Goal: Task Accomplishment & Management: Complete application form

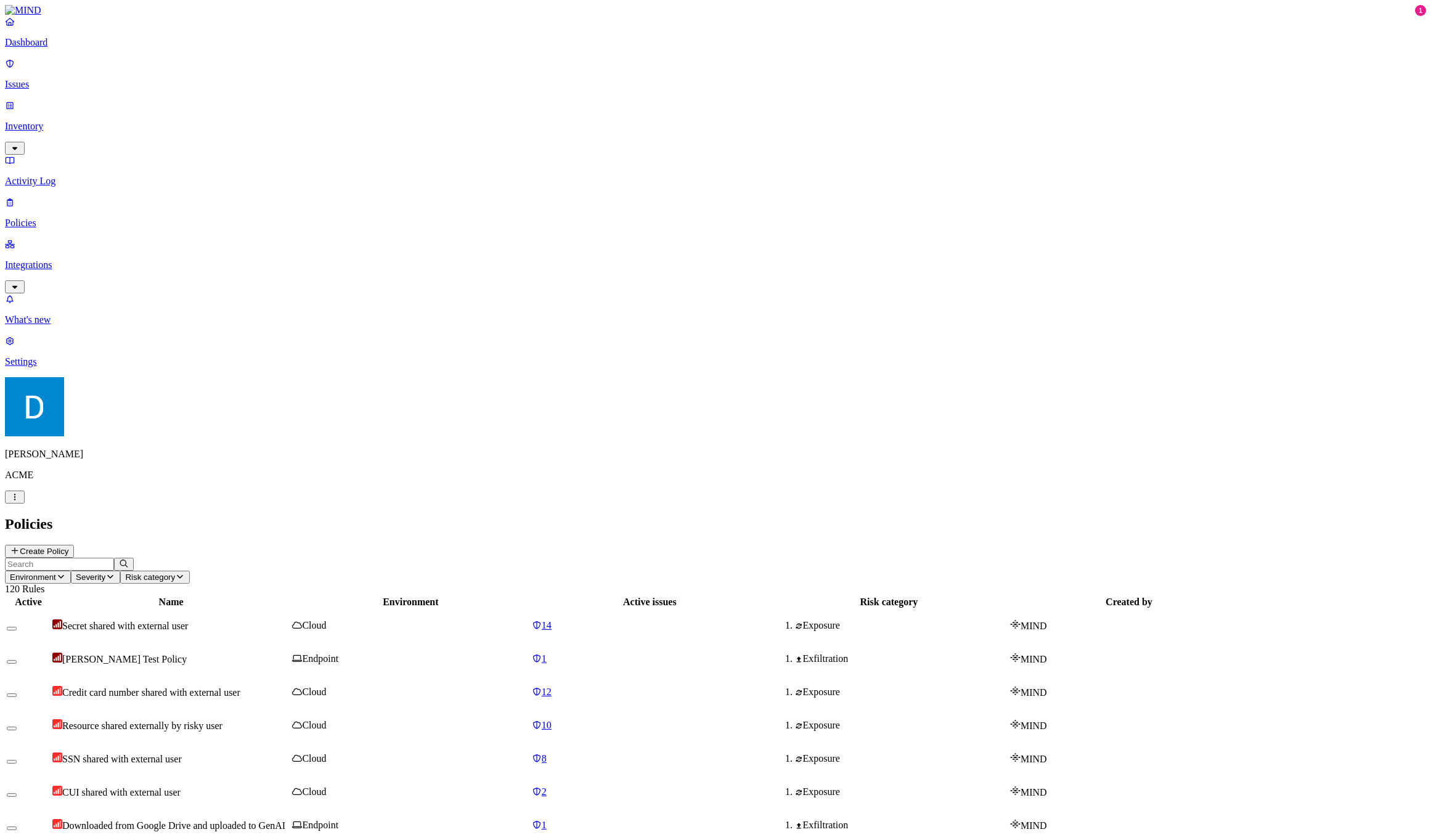
click at [74, 544] on button "Create Policy" at bounding box center [39, 551] width 69 height 13
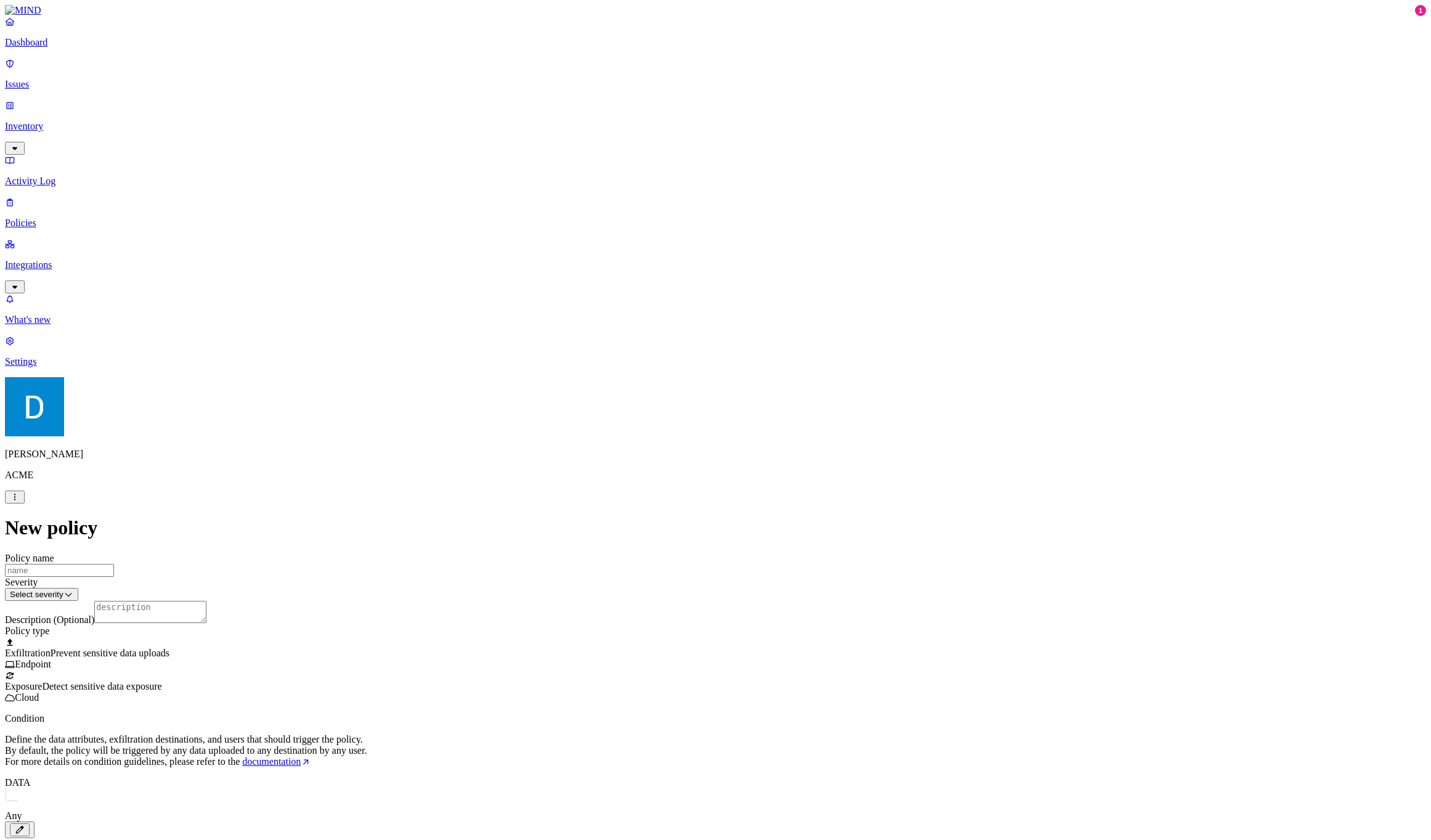
click at [677, 681] on label "Web Domain" at bounding box center [661, 681] width 32 height 22
drag, startPoint x: 1250, startPoint y: 690, endPoint x: 544, endPoint y: 455, distance: 744.1
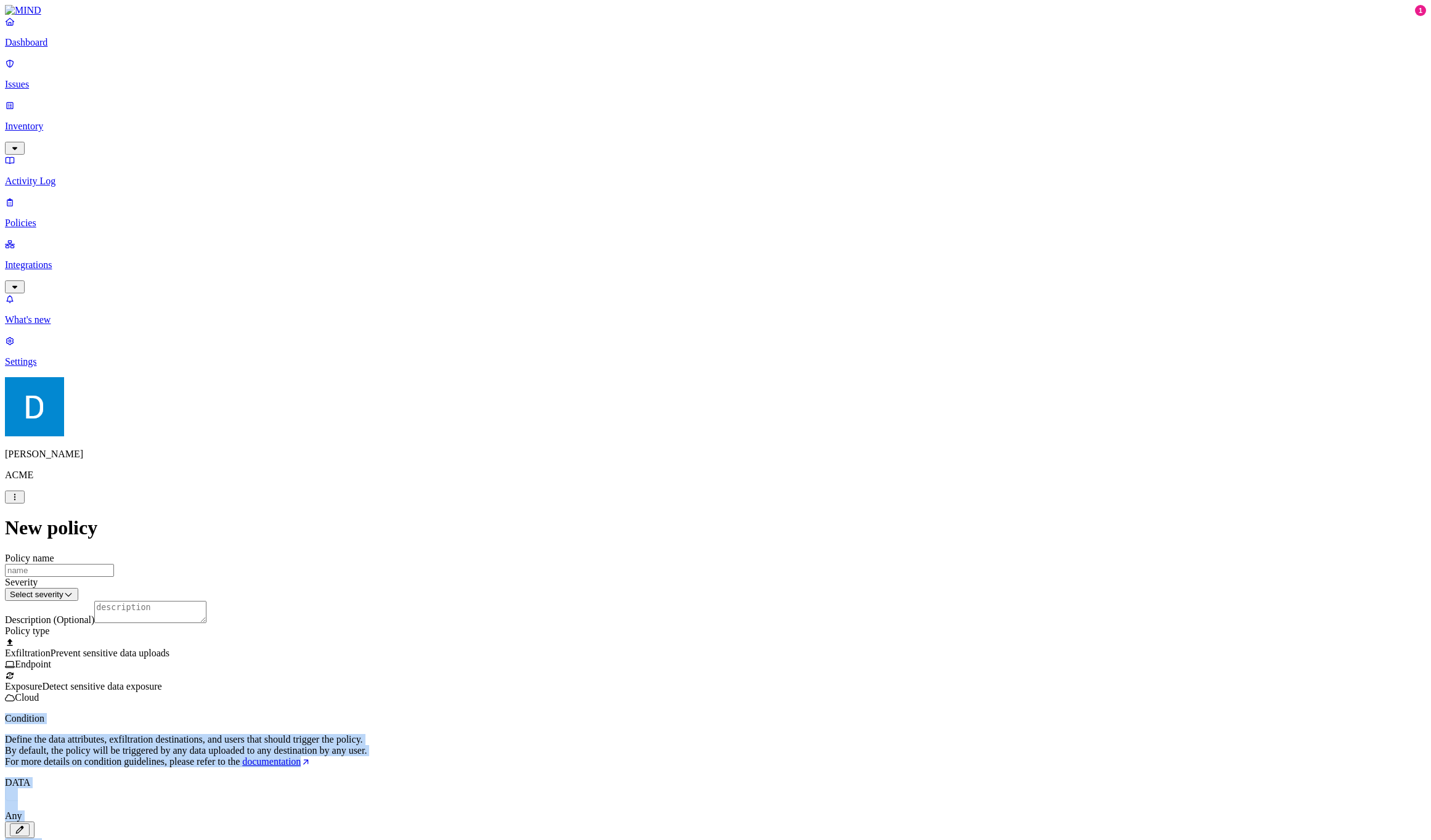
drag, startPoint x: 540, startPoint y: 430, endPoint x: 1138, endPoint y: 677, distance: 647.0
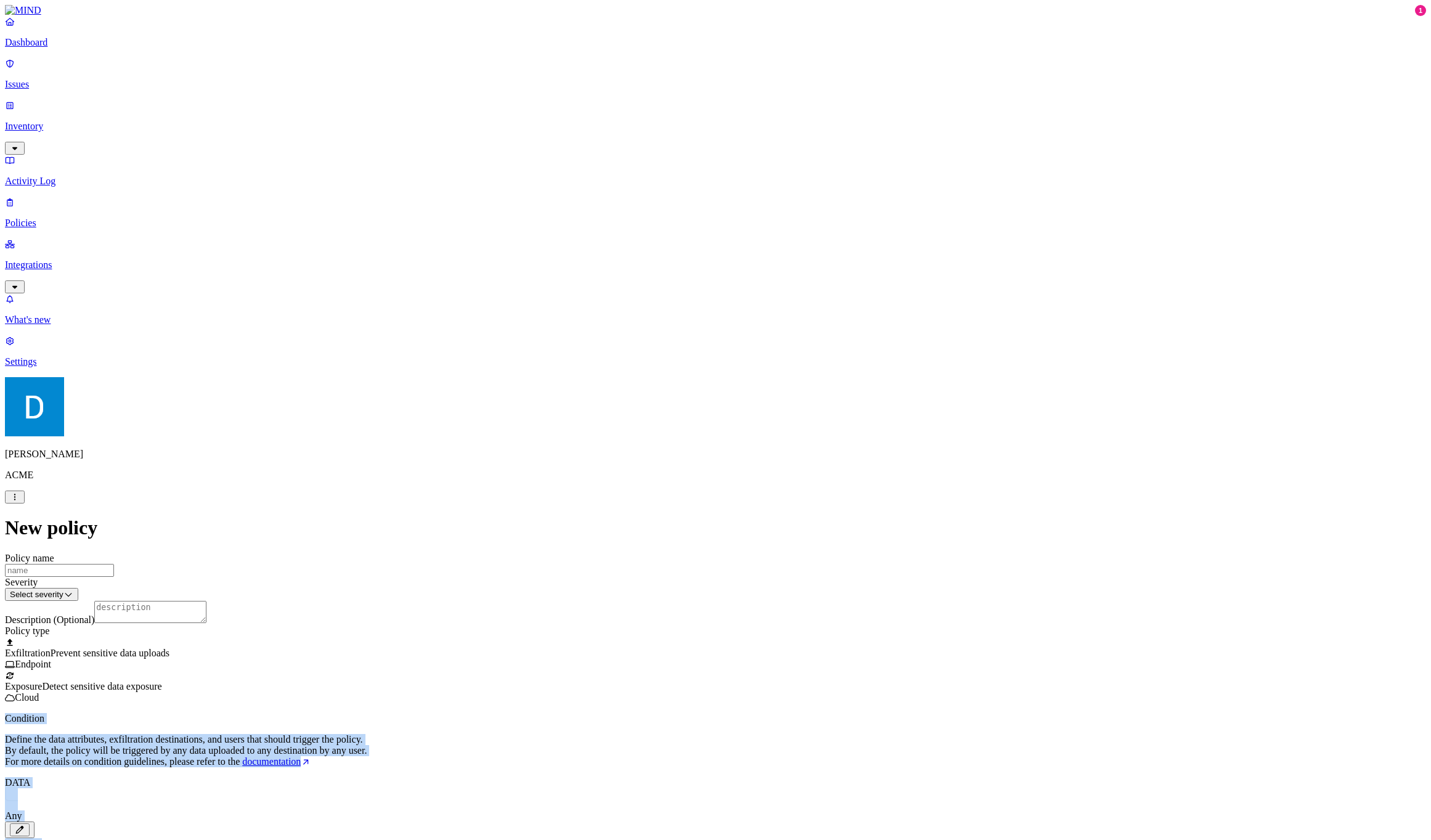
drag, startPoint x: 1138, startPoint y: 677, endPoint x: 494, endPoint y: 426, distance: 691.2
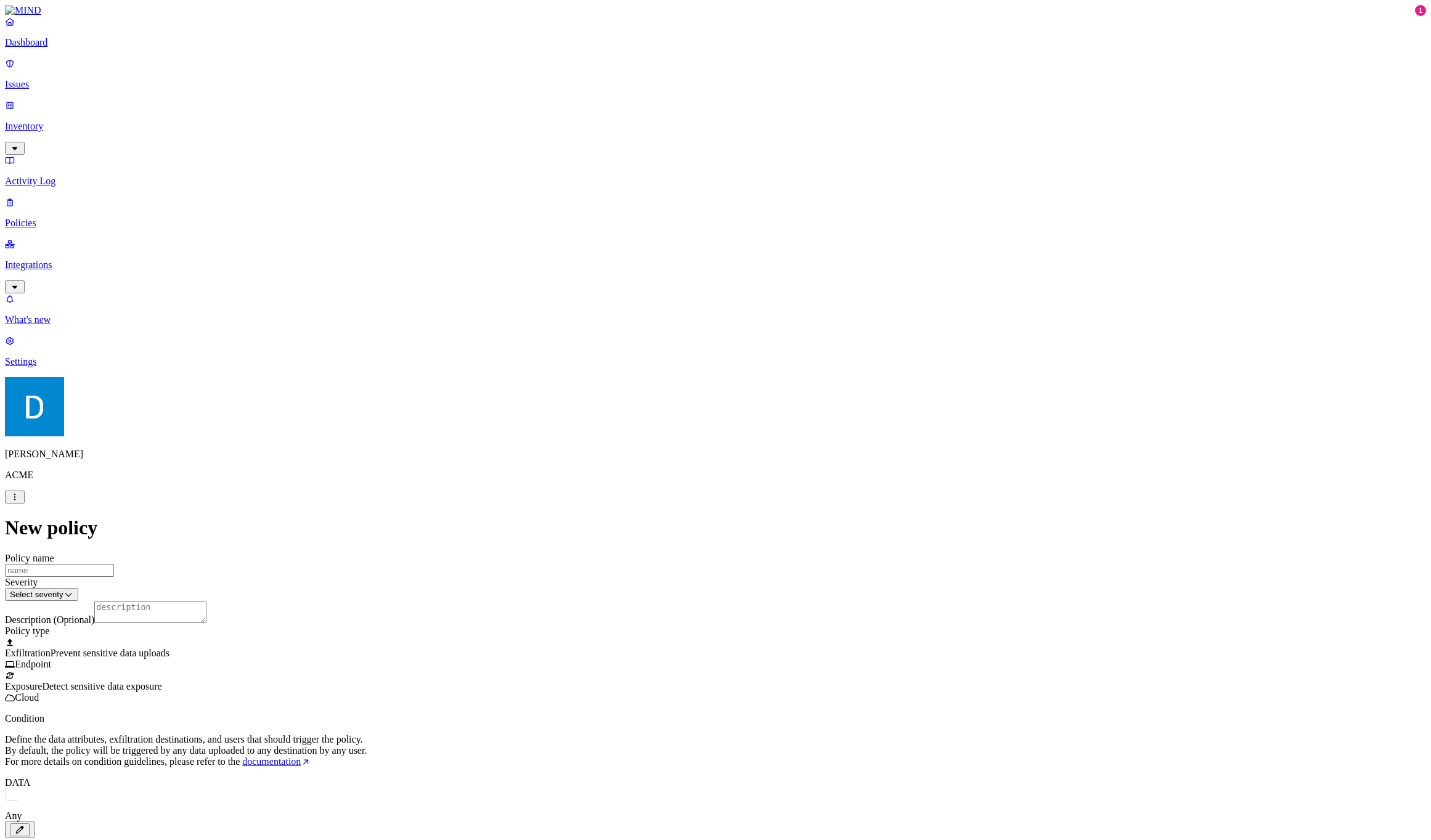
scroll to position [13, 0]
